Goal: Transaction & Acquisition: Purchase product/service

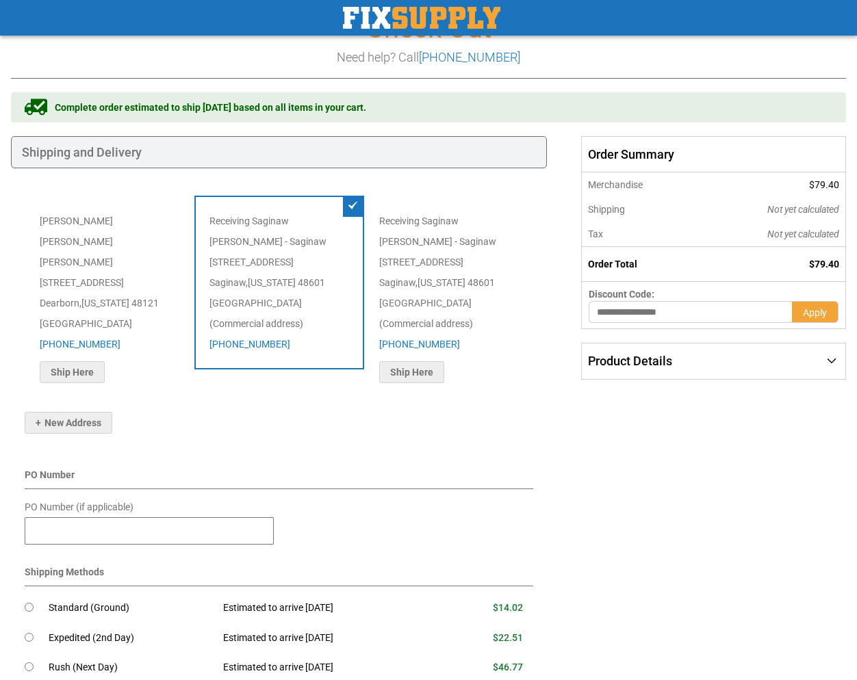
scroll to position [68, 0]
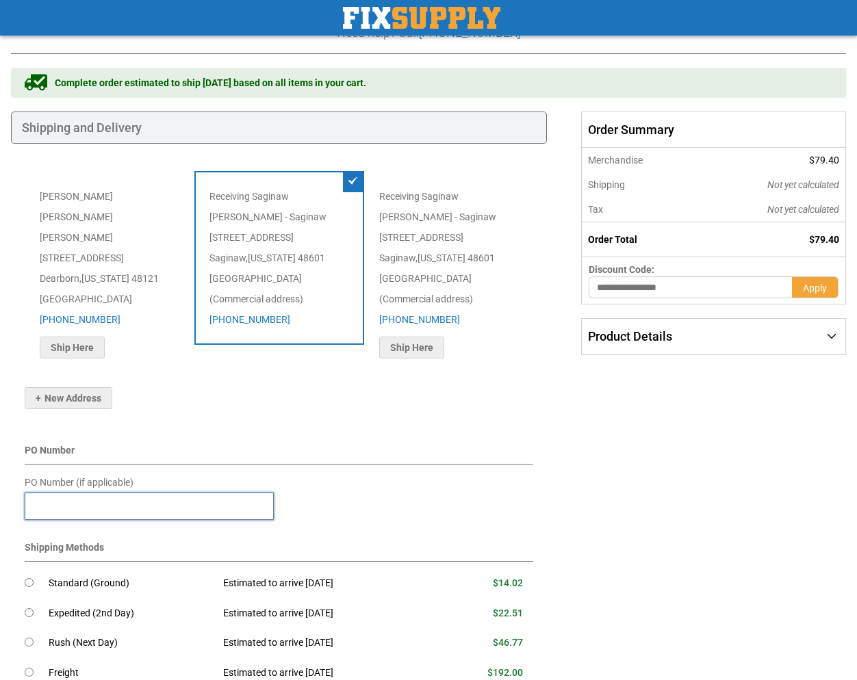
click at [81, 513] on input "PO Number (if applicable)" at bounding box center [149, 506] width 249 height 27
type input "*******"
click at [14, 582] on div "[PERSON_NAME] [PERSON_NAME] [STREET_ADDRESS] [GEOGRAPHIC_DATA] , [US_STATE][GEO…" at bounding box center [279, 451] width 536 height 614
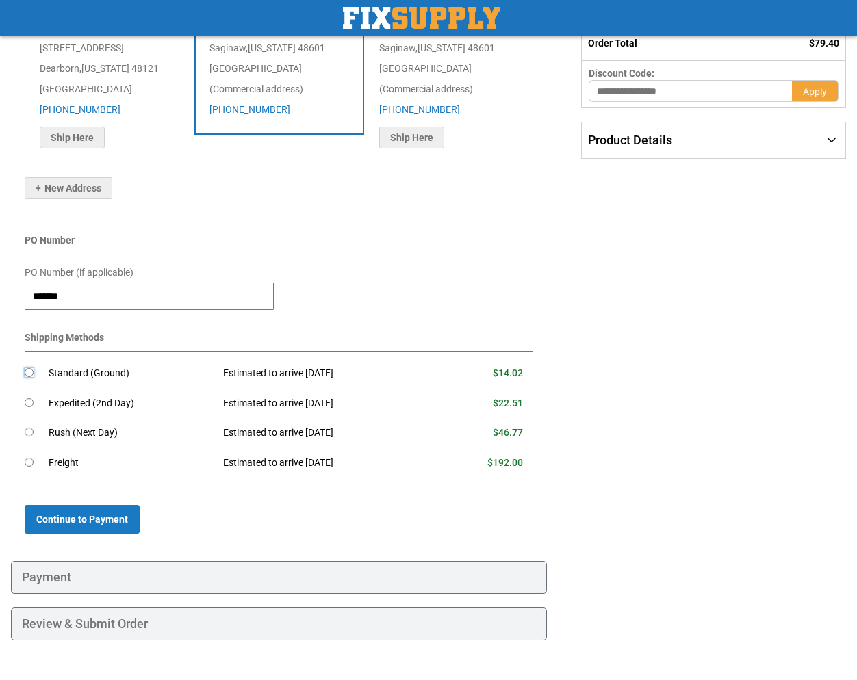
scroll to position [307, 0]
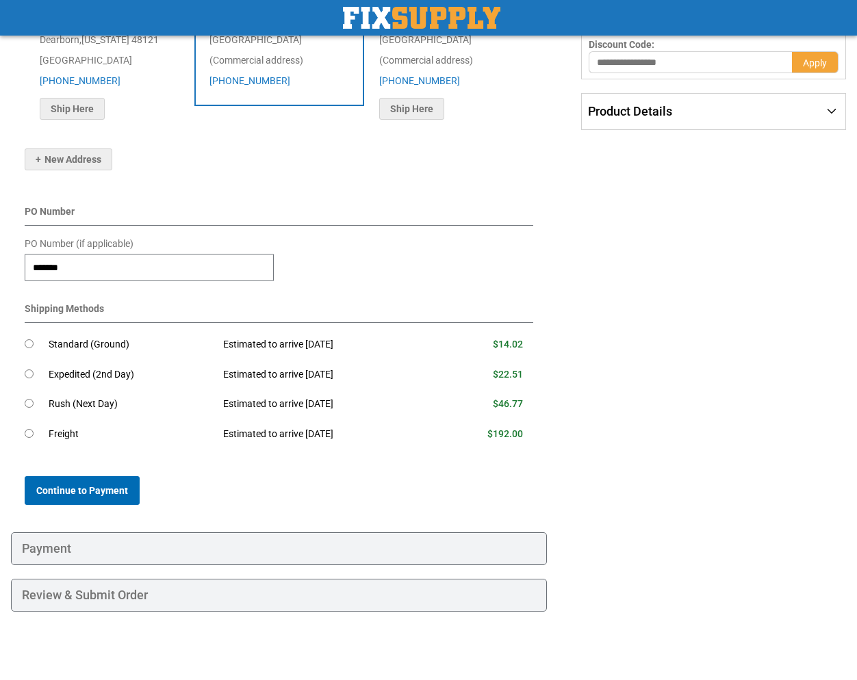
click at [116, 486] on span "Continue to Payment" at bounding box center [82, 490] width 92 height 11
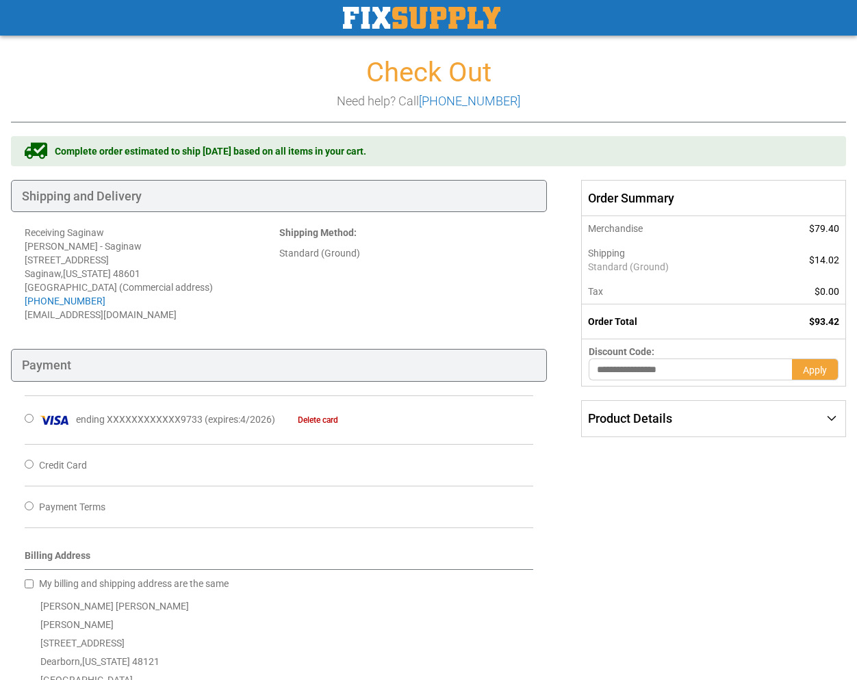
scroll to position [68, 0]
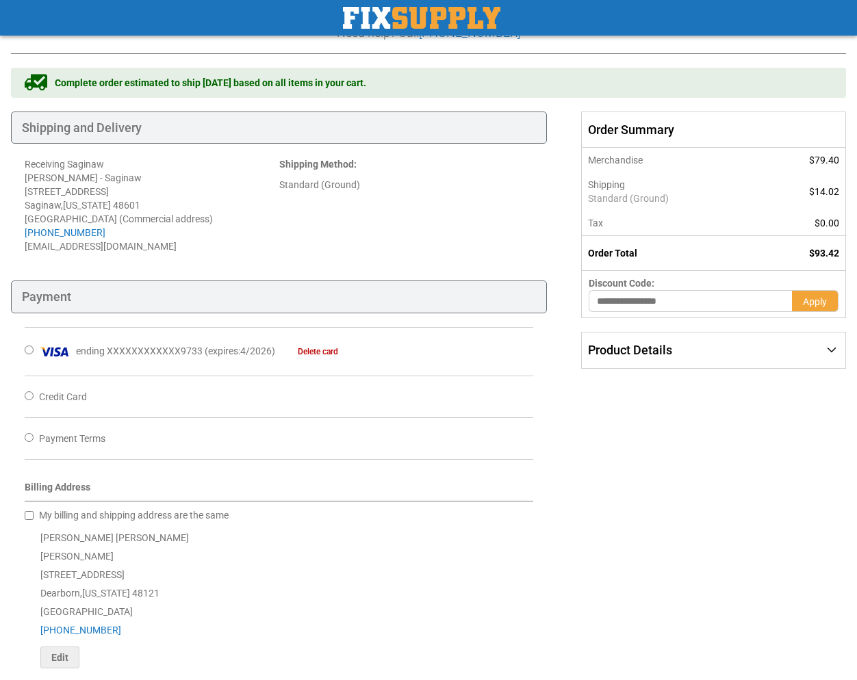
click at [32, 433] on div "Payment Terms" at bounding box center [279, 438] width 508 height 42
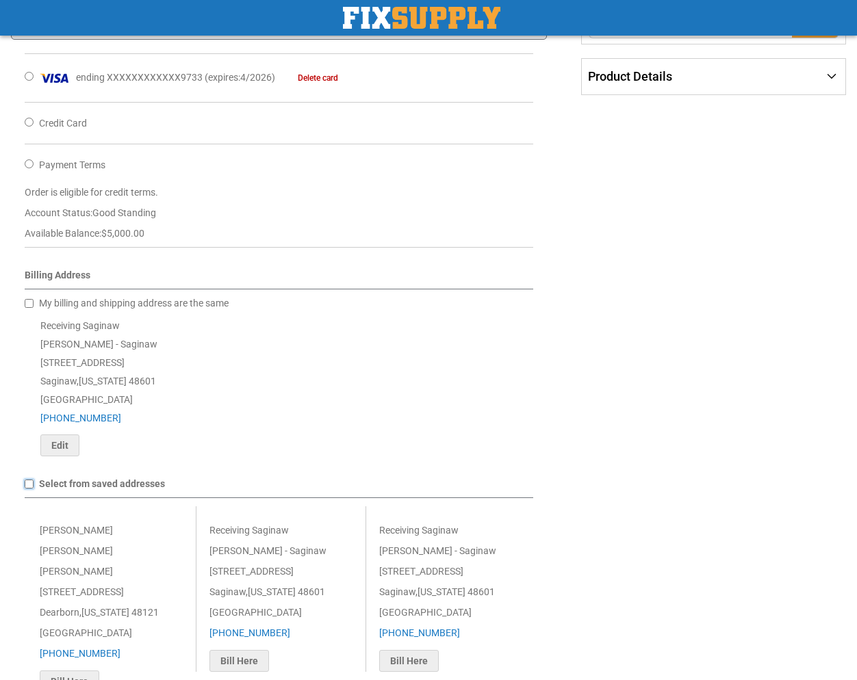
scroll to position [411, 0]
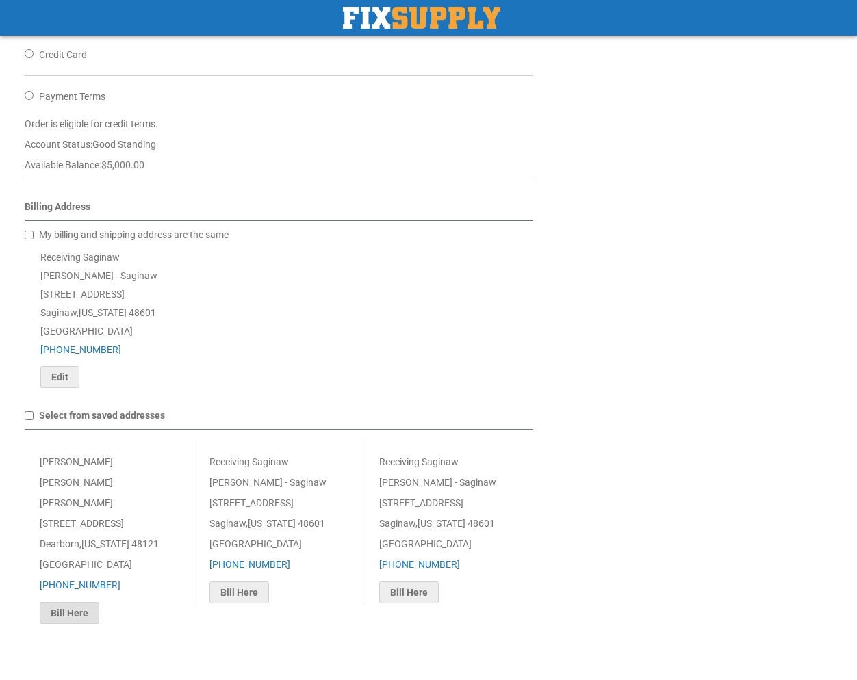
click at [76, 608] on span "Bill Here" at bounding box center [70, 613] width 38 height 11
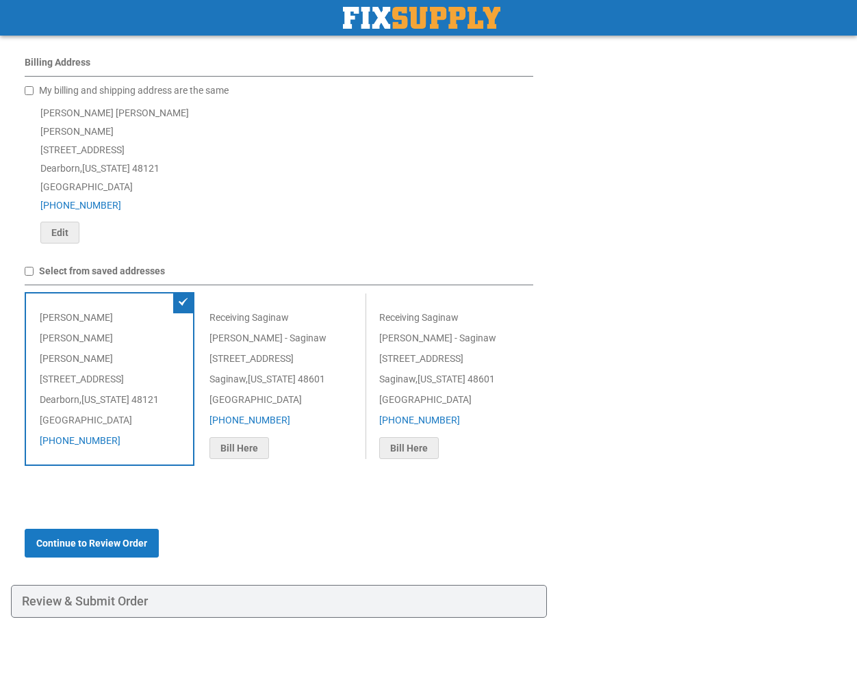
scroll to position [564, 0]
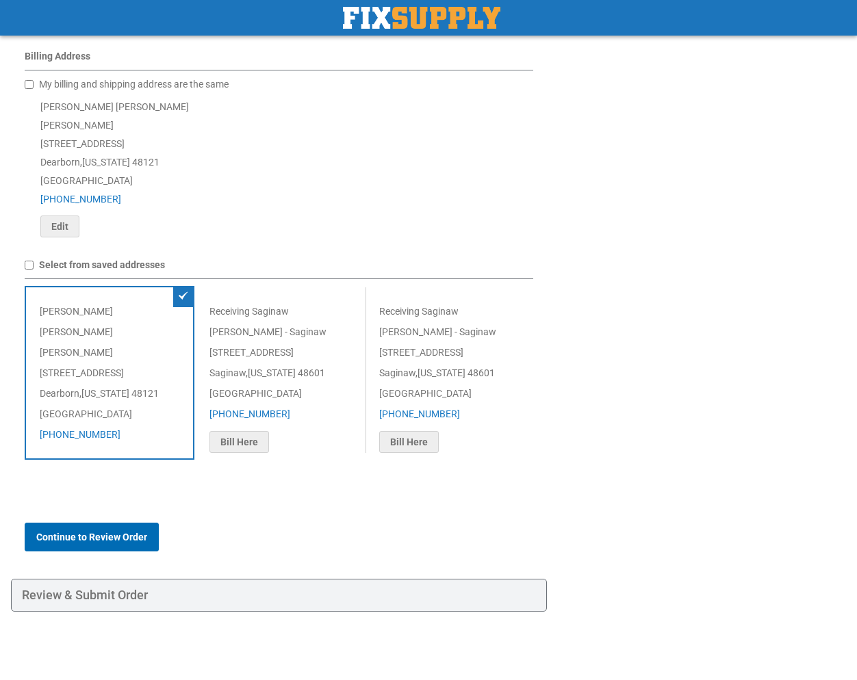
click at [125, 534] on span "Continue to Review Order" at bounding box center [91, 537] width 111 height 11
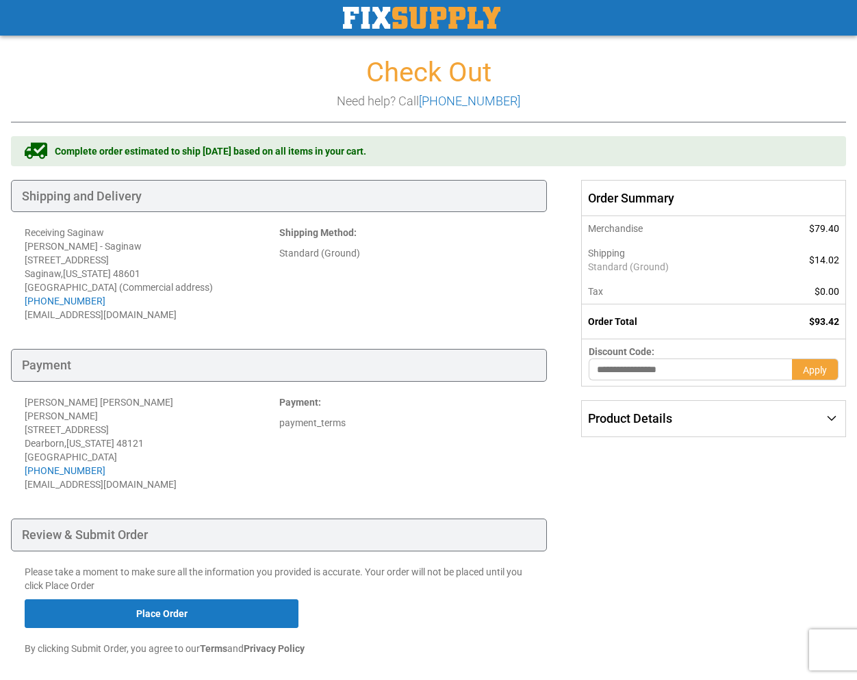
scroll to position [64, 0]
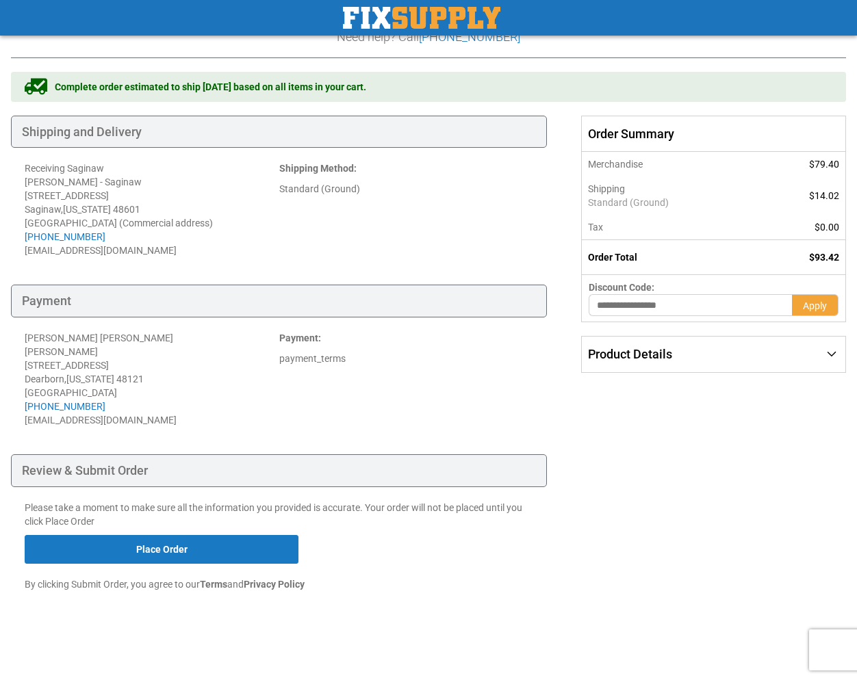
click at [612, 496] on div "Shipping Payment Review & Submit Order Complete order estimated to ship [DATE] …" at bounding box center [428, 355] width 835 height 567
click at [113, 553] on button "Place Order" at bounding box center [162, 549] width 274 height 29
